Goal: Task Accomplishment & Management: Use online tool/utility

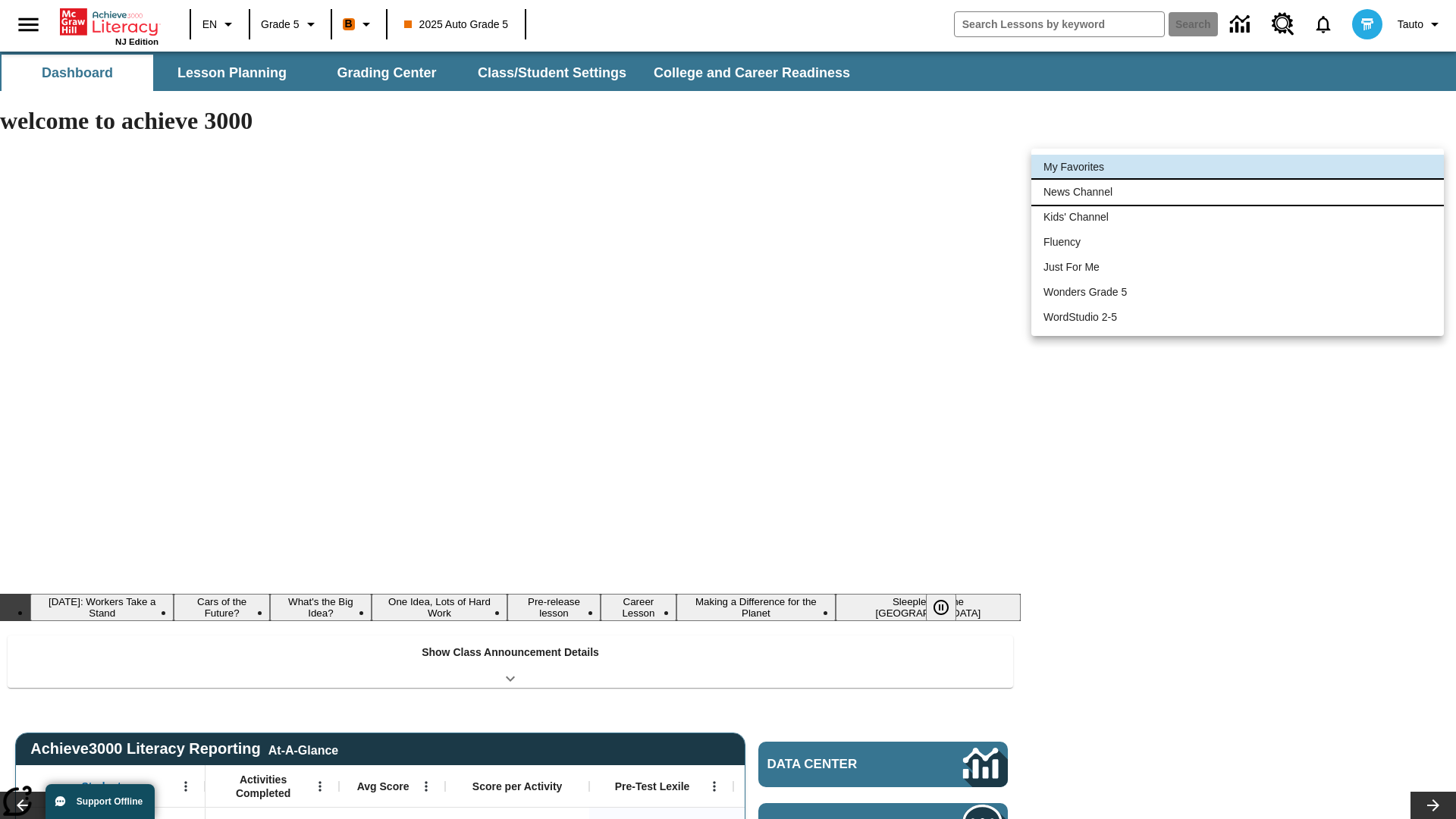
click at [1238, 192] on li "News Channel" at bounding box center [1238, 192] width 413 height 25
type input "120"
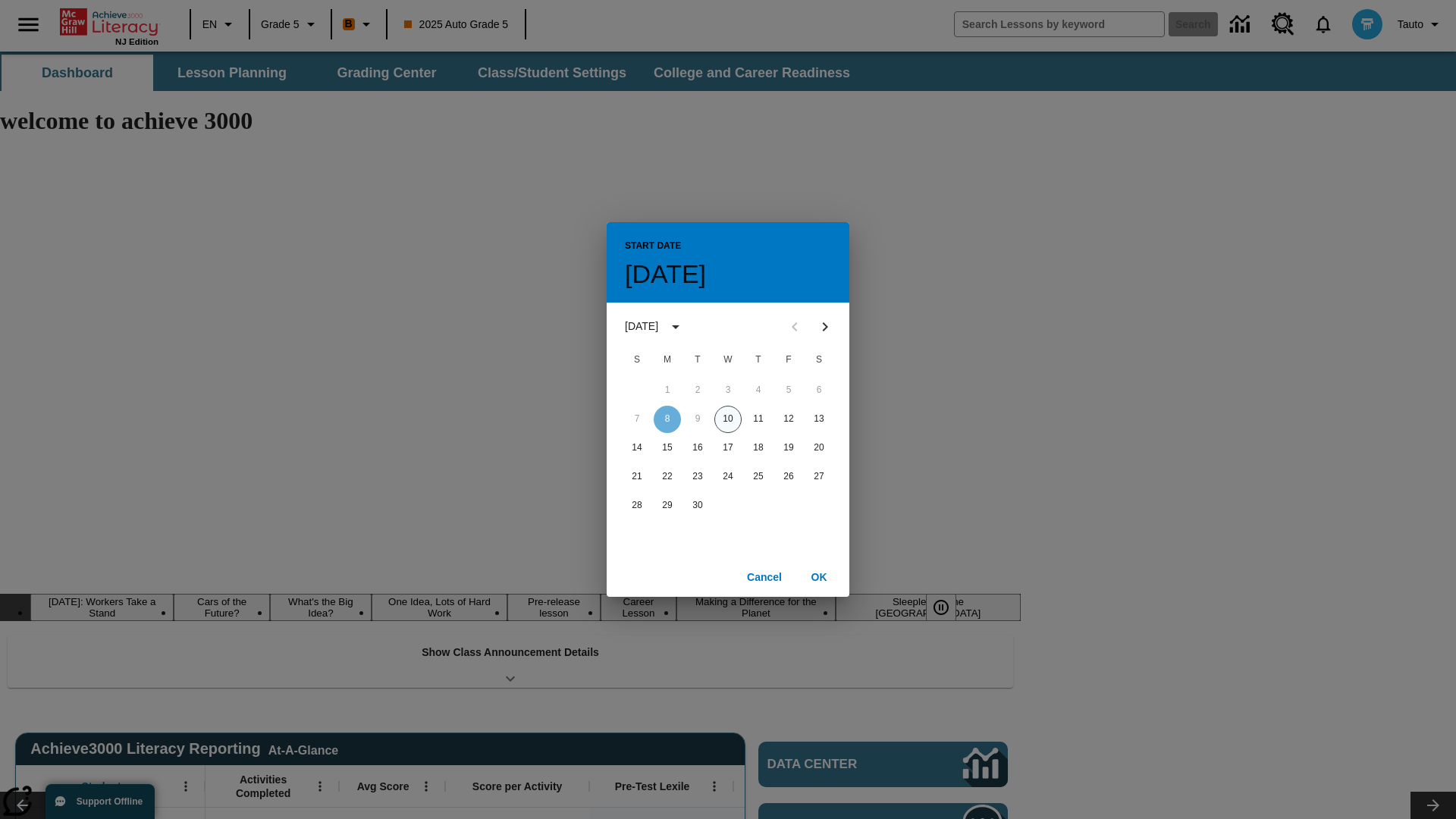
click at [728, 419] on button "10" at bounding box center [728, 420] width 27 height 27
click at [819, 576] on button "OK" at bounding box center [819, 576] width 48 height 28
